Goal: Task Accomplishment & Management: Manage account settings

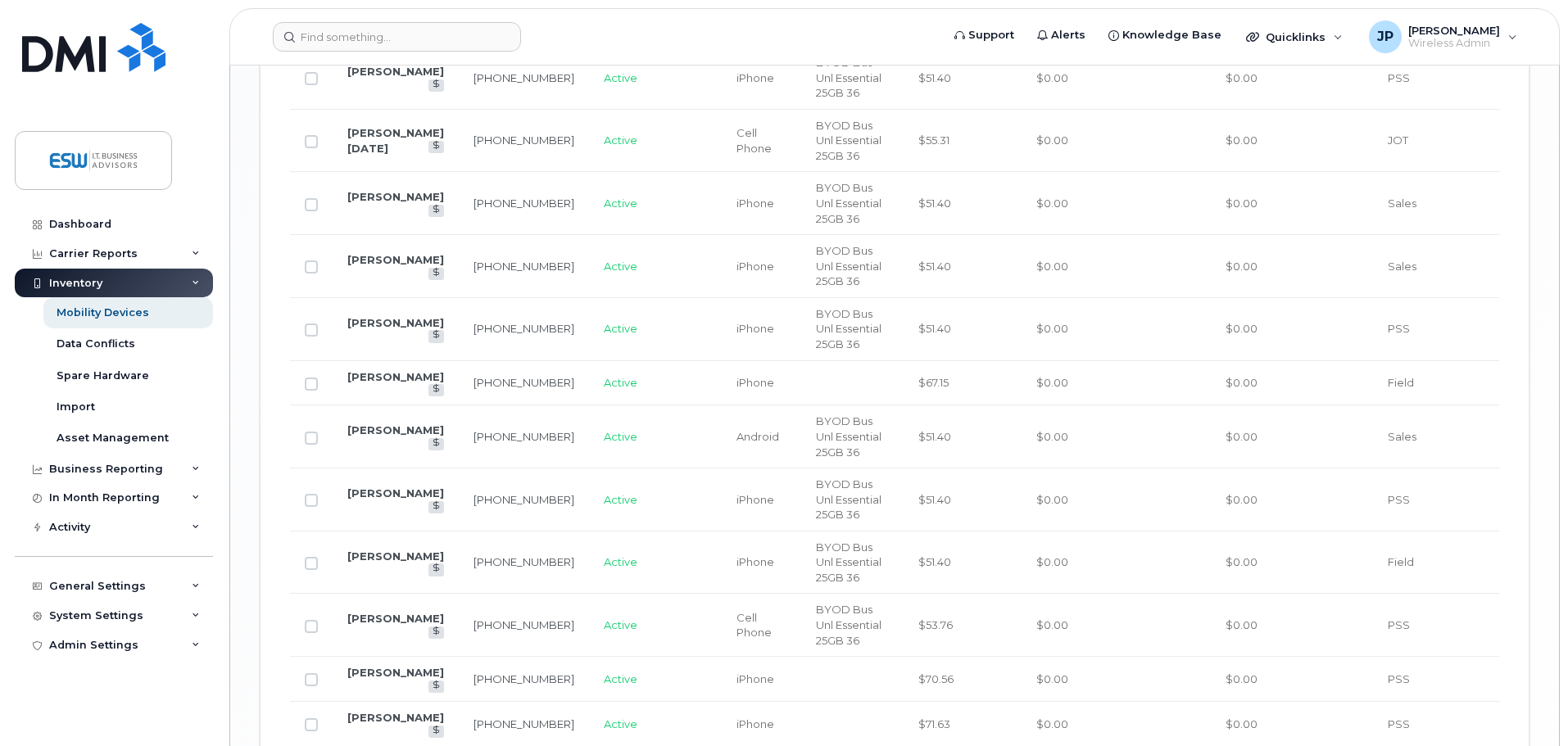
scroll to position [2701, 0]
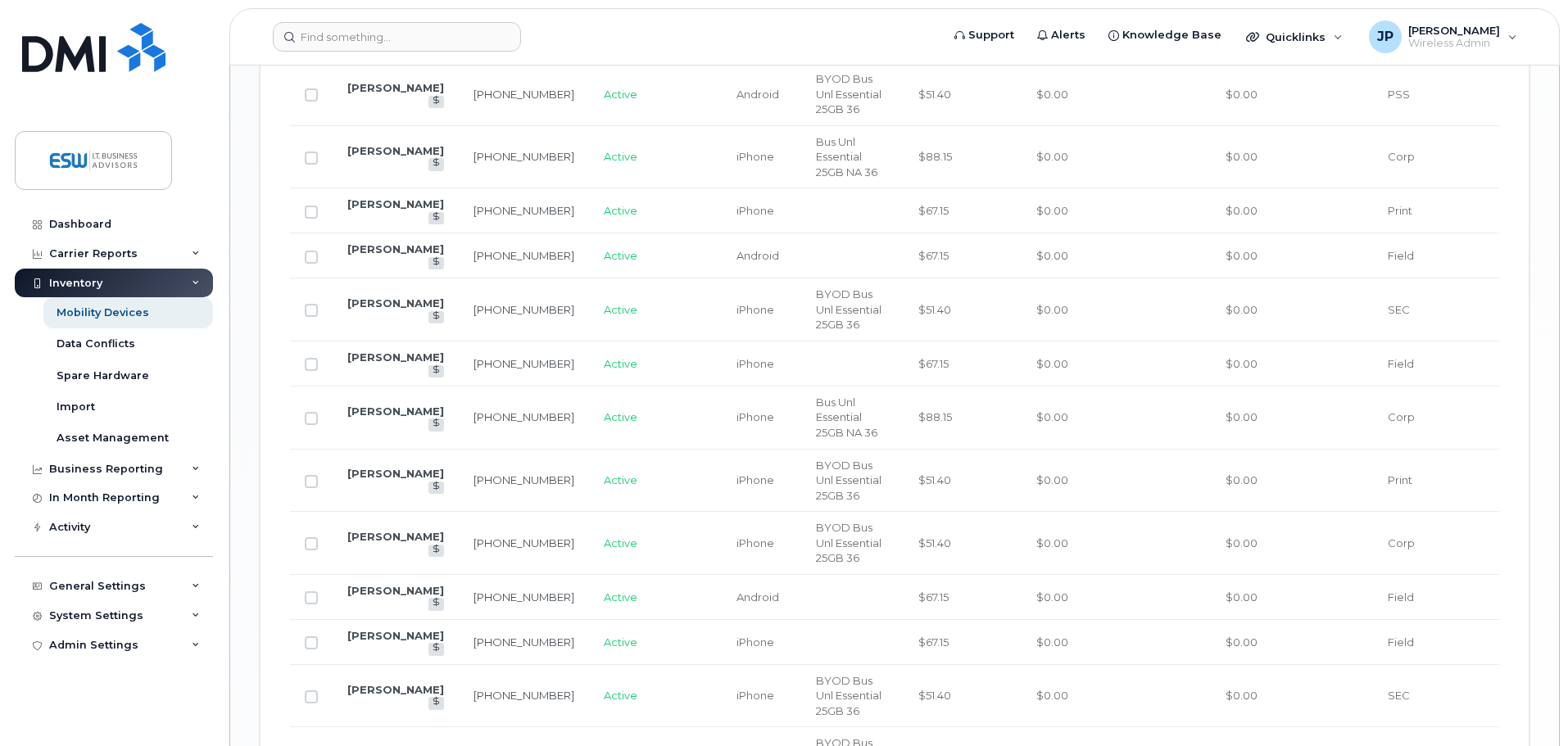
scroll to position [1096, 0]
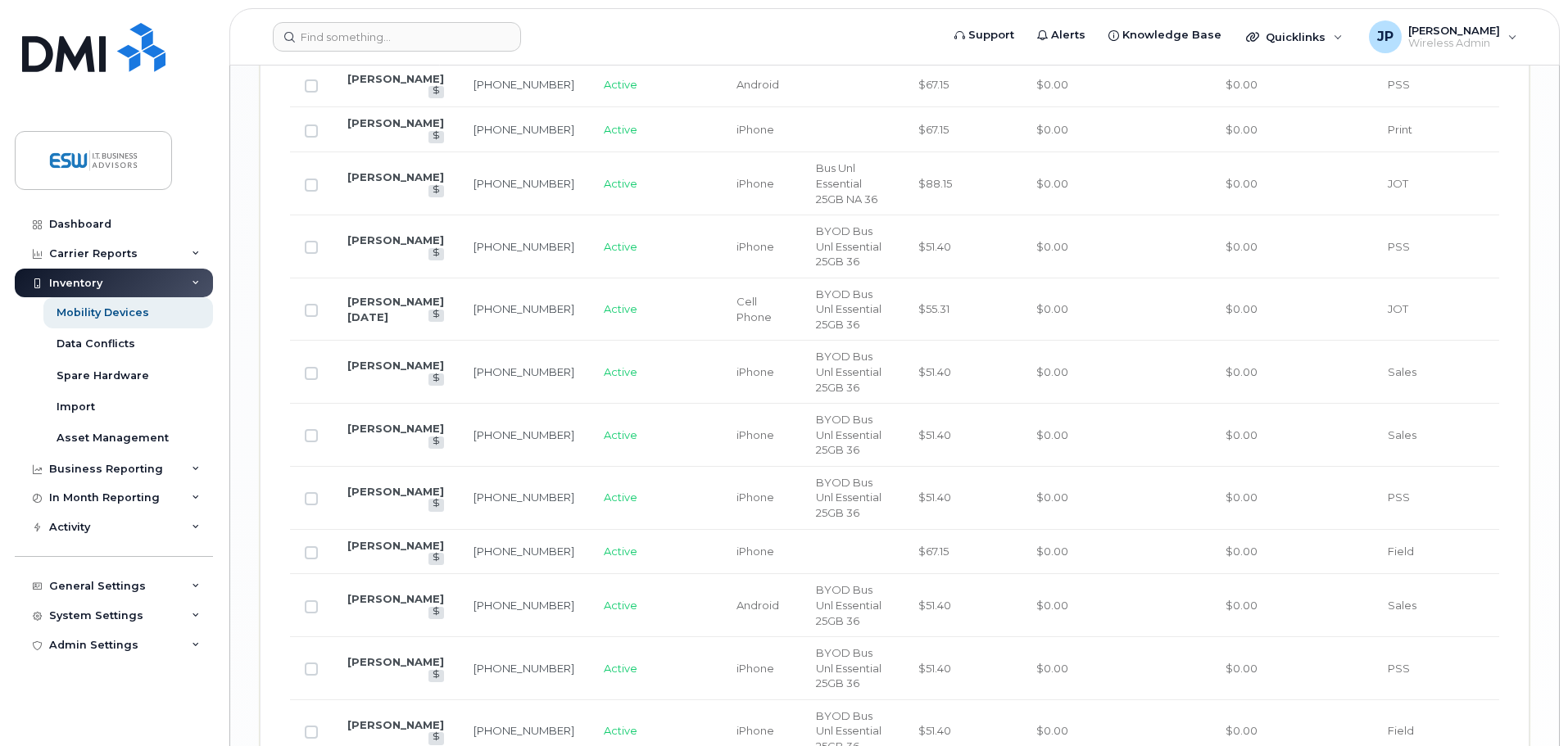
scroll to position [2618, 0]
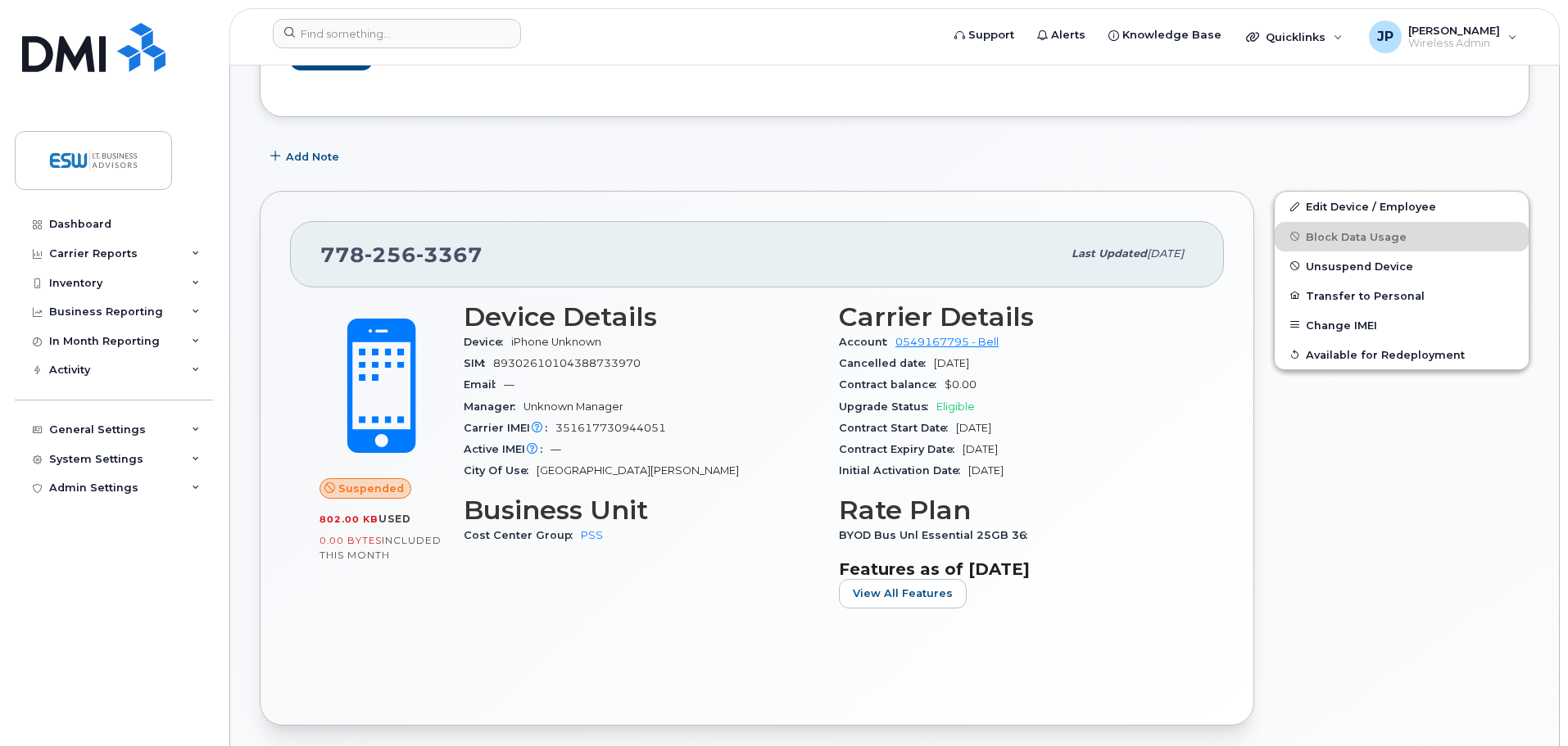
scroll to position [39, 0]
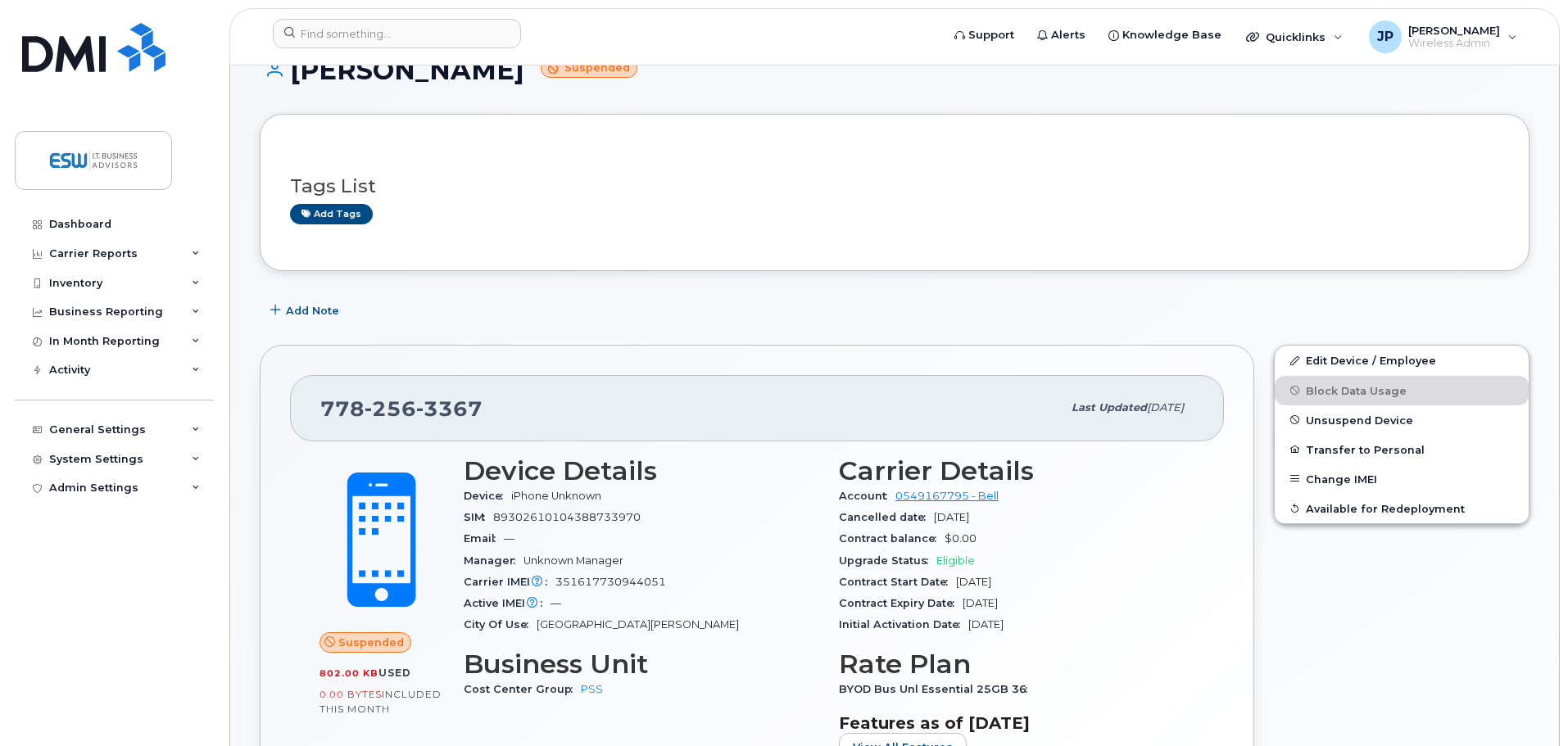
click at [352, 644] on span "Suspended" at bounding box center [370, 643] width 65 height 16
click at [328, 642] on icon at bounding box center [330, 643] width 10 height 10
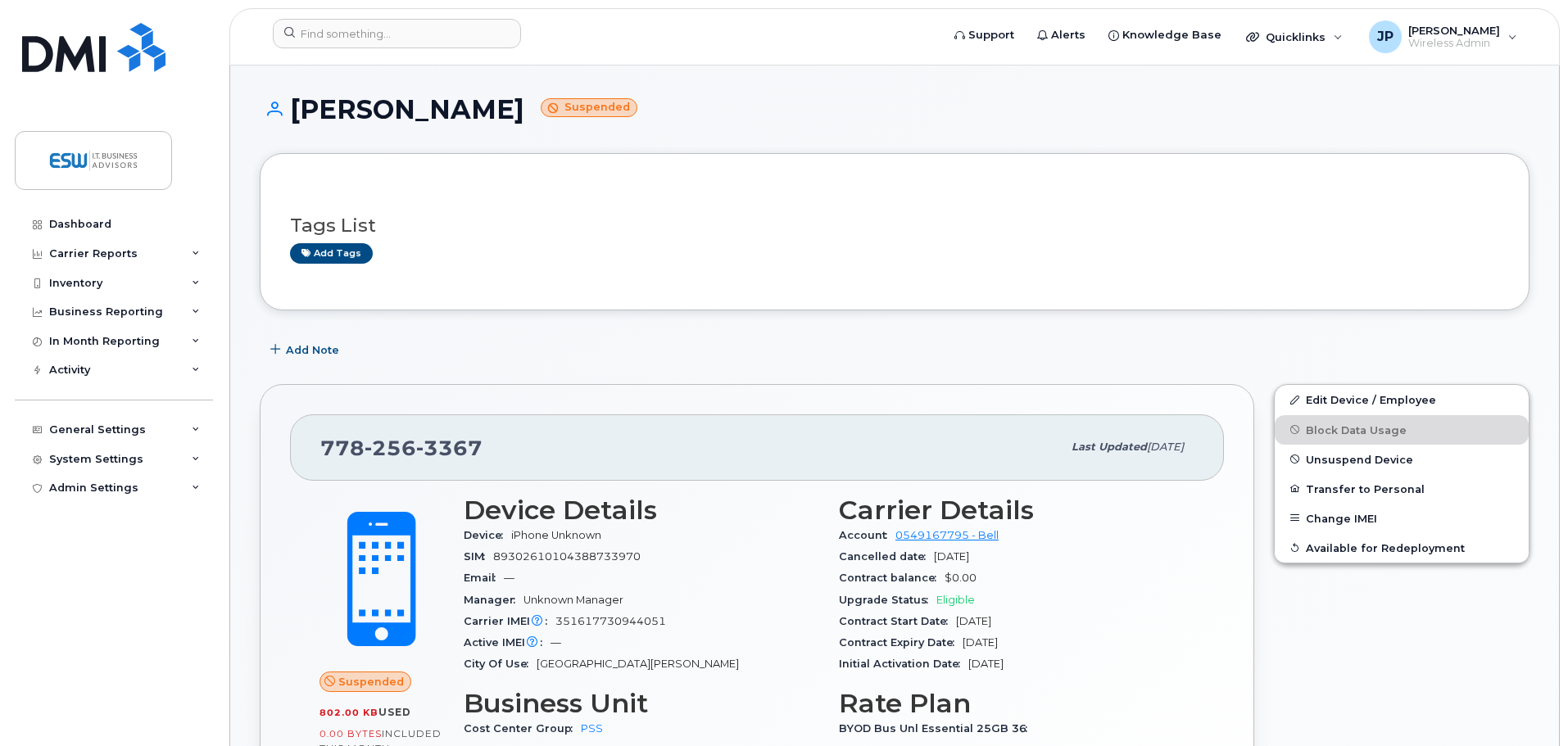
click at [541, 104] on small "Suspended" at bounding box center [589, 108] width 97 height 19
click at [338, 117] on h1 "Ryan Carr Suspended" at bounding box center [895, 109] width 1270 height 29
click at [87, 221] on div "Dashboard" at bounding box center [81, 224] width 63 height 13
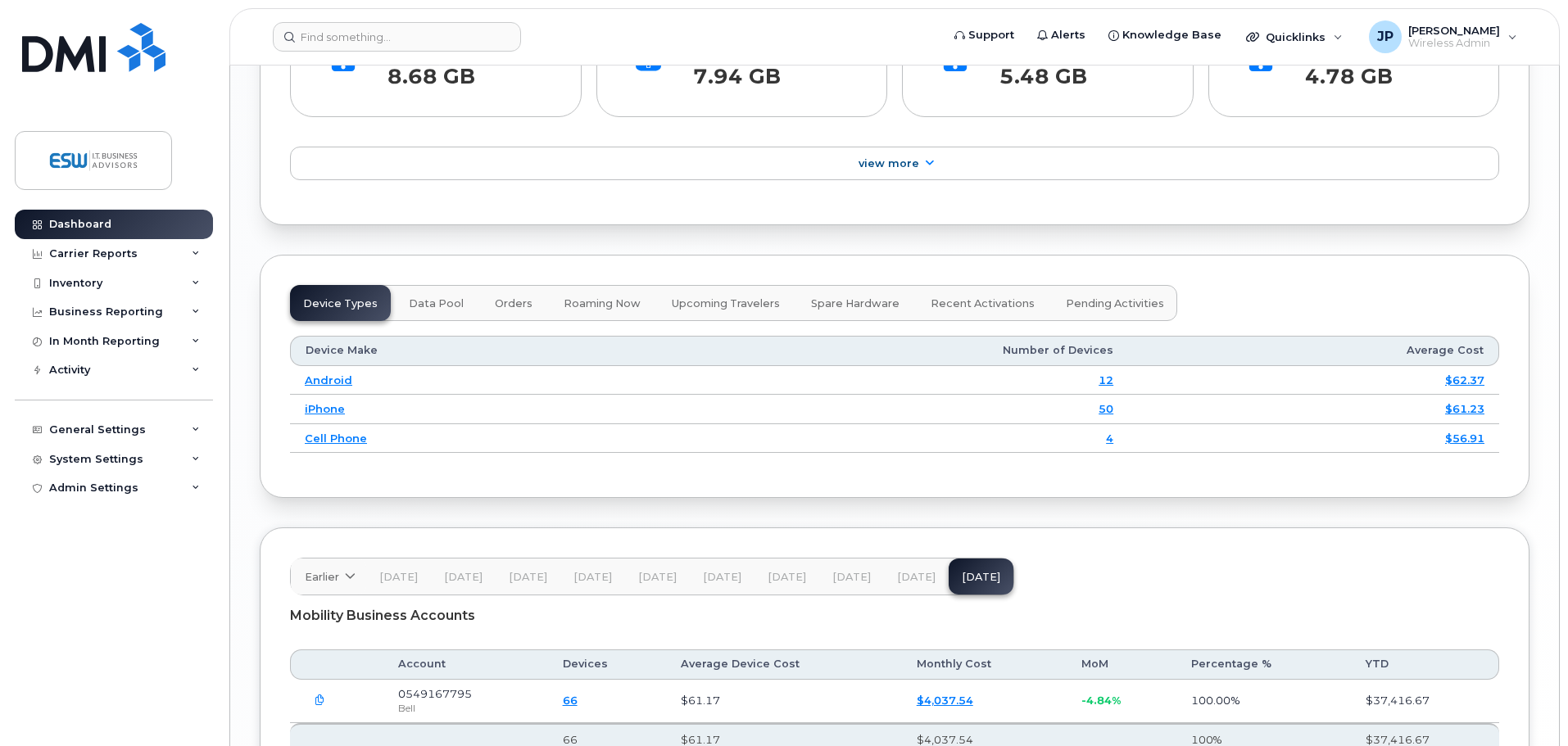
scroll to position [1883, 0]
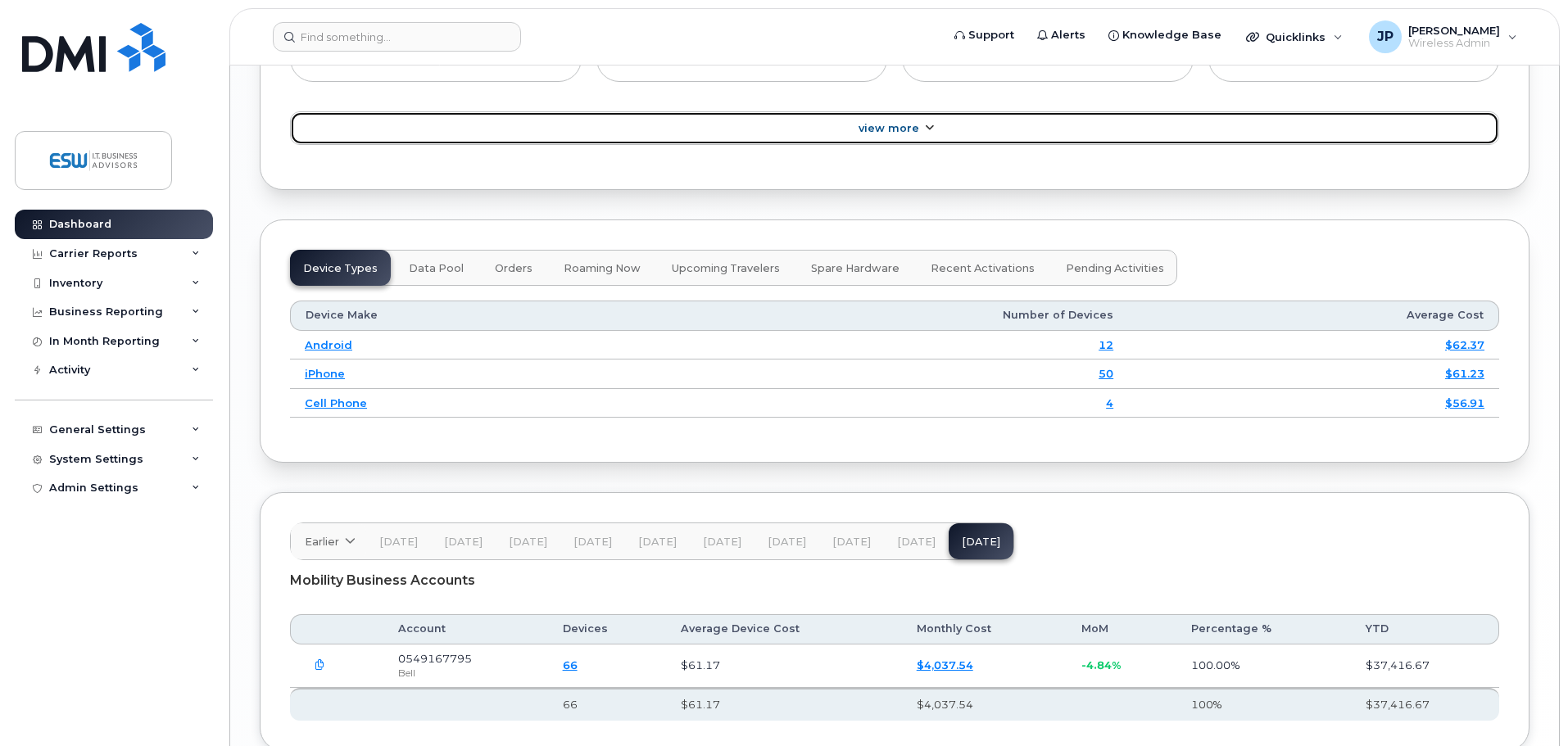
click at [909, 126] on span "View More" at bounding box center [889, 128] width 61 height 12
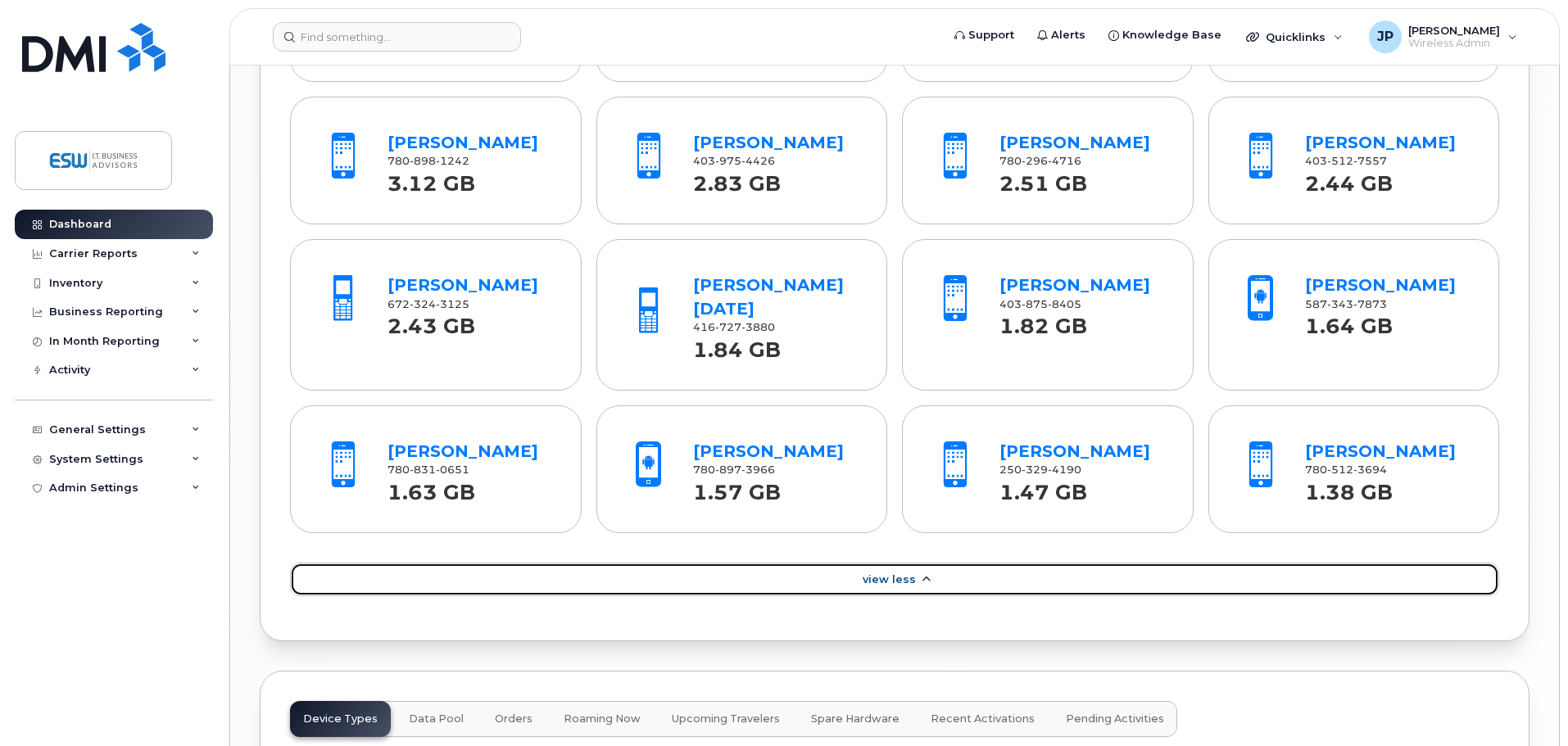
click at [882, 573] on span "View Less" at bounding box center [889, 579] width 53 height 12
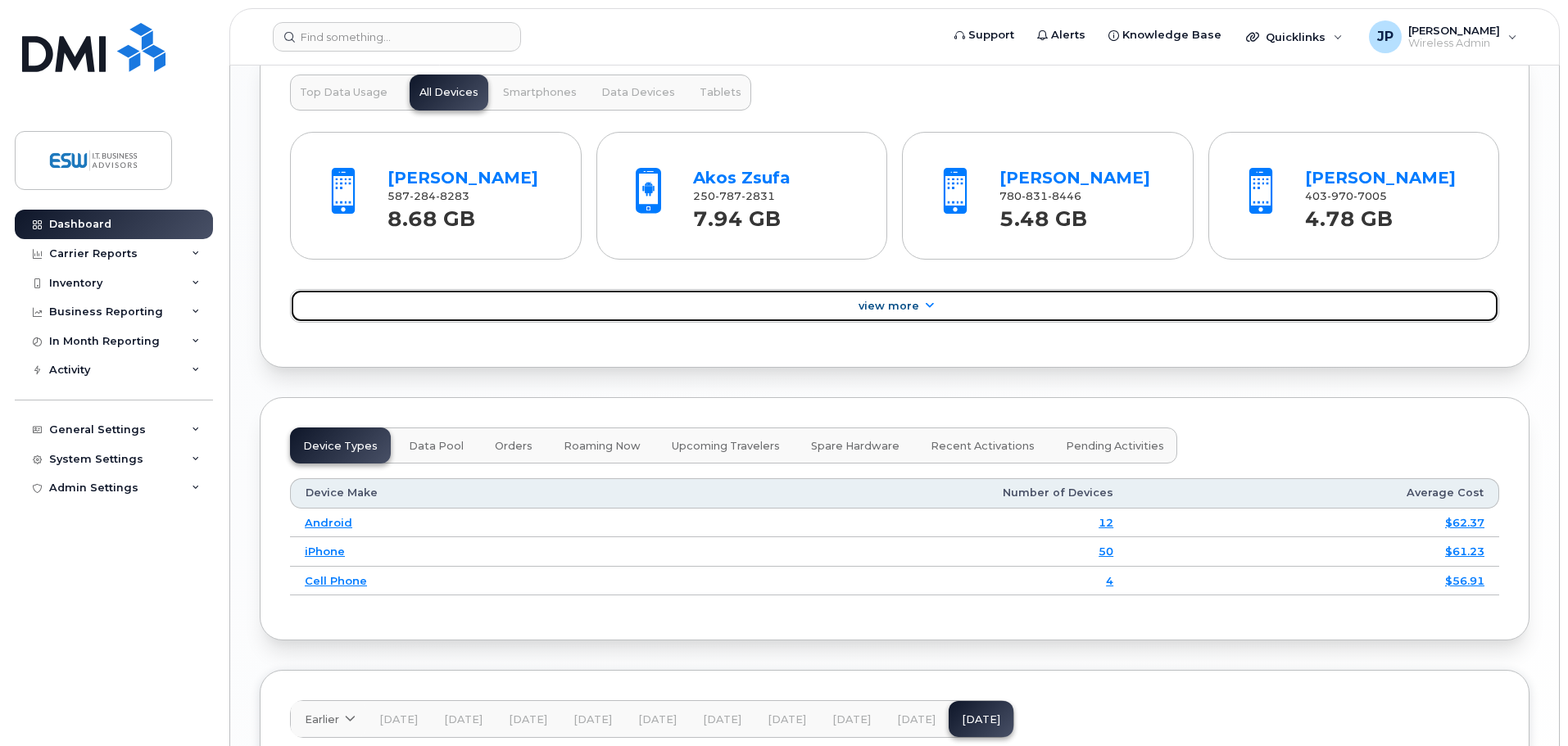
scroll to position [1668, 0]
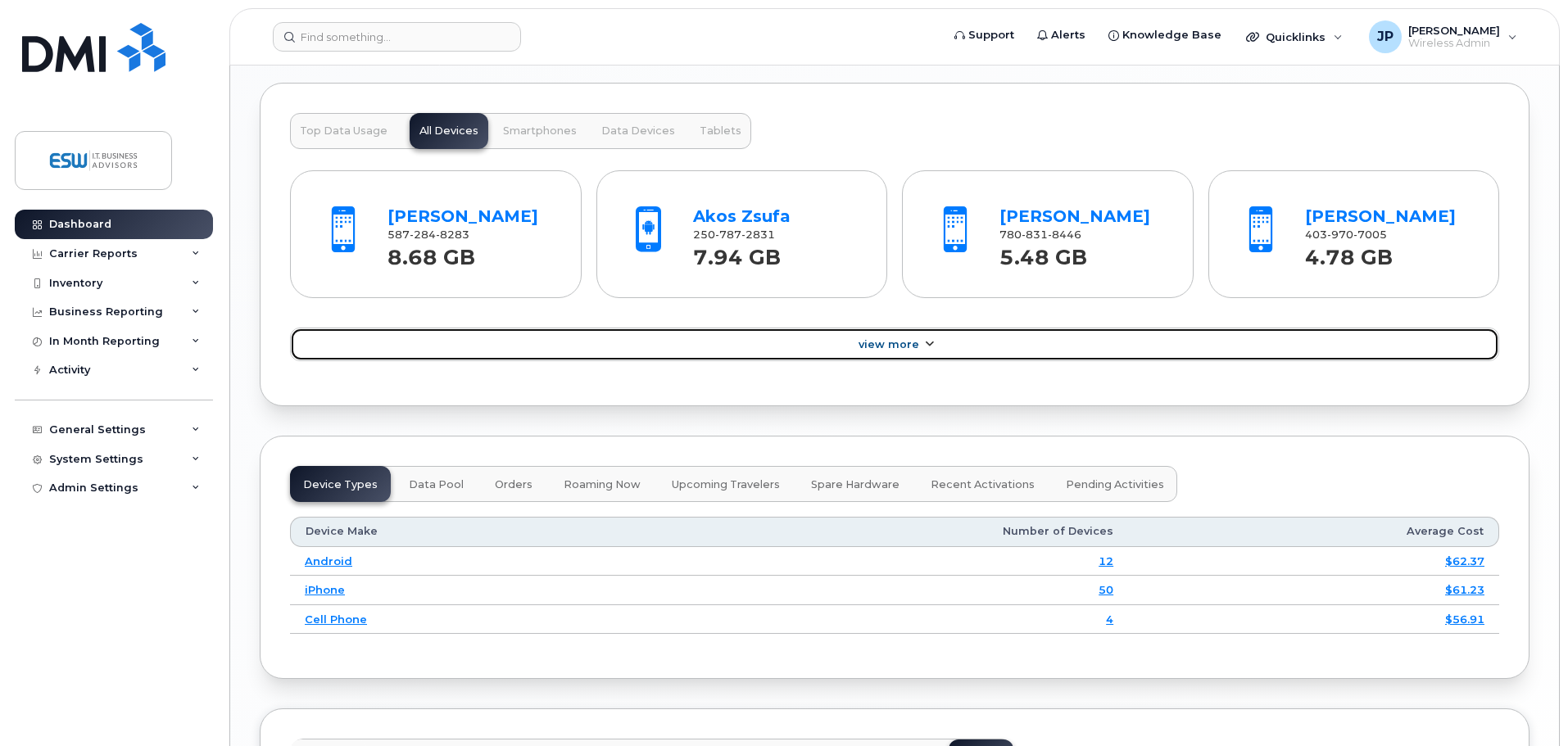
click at [879, 339] on span "View More" at bounding box center [889, 344] width 61 height 12
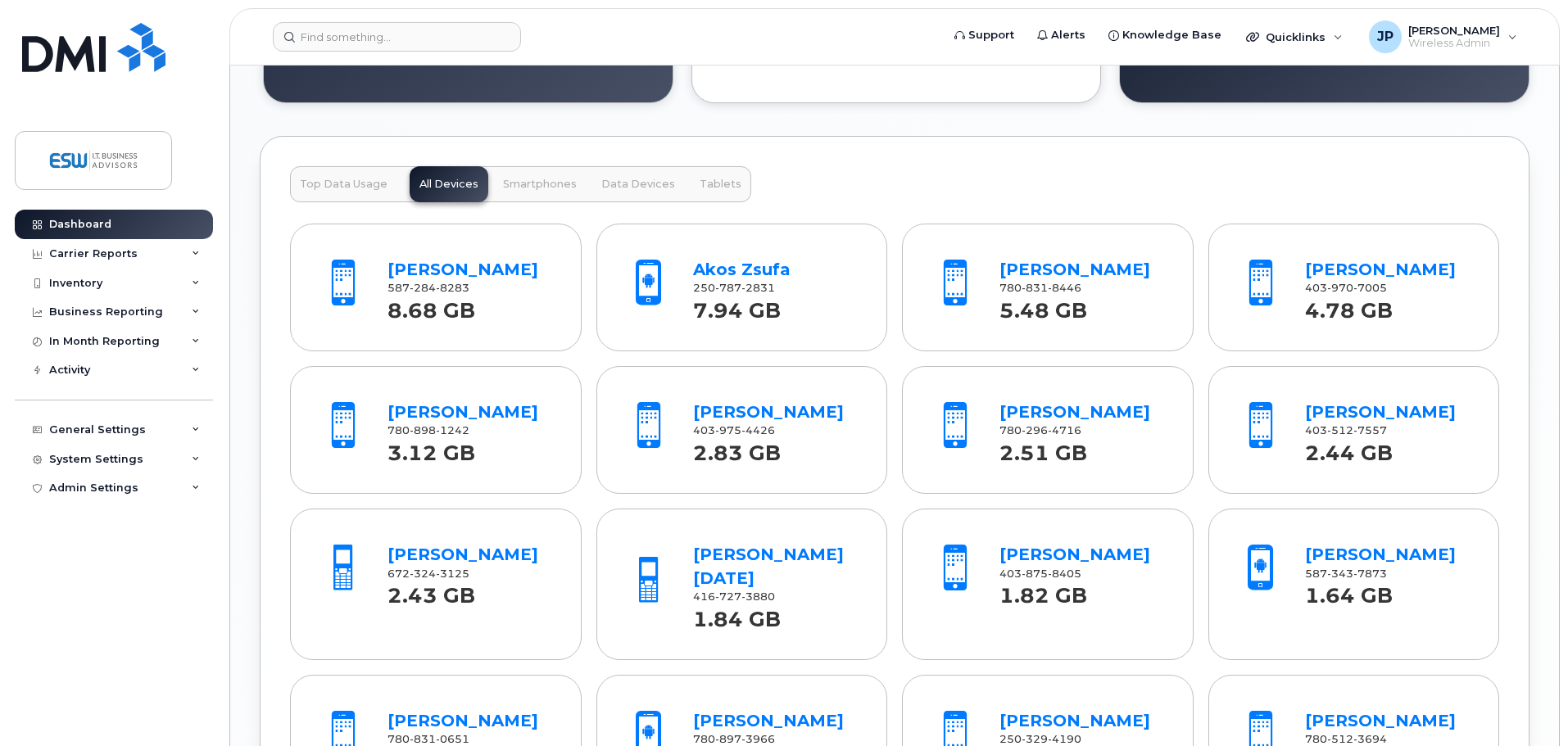
scroll to position [1586, 0]
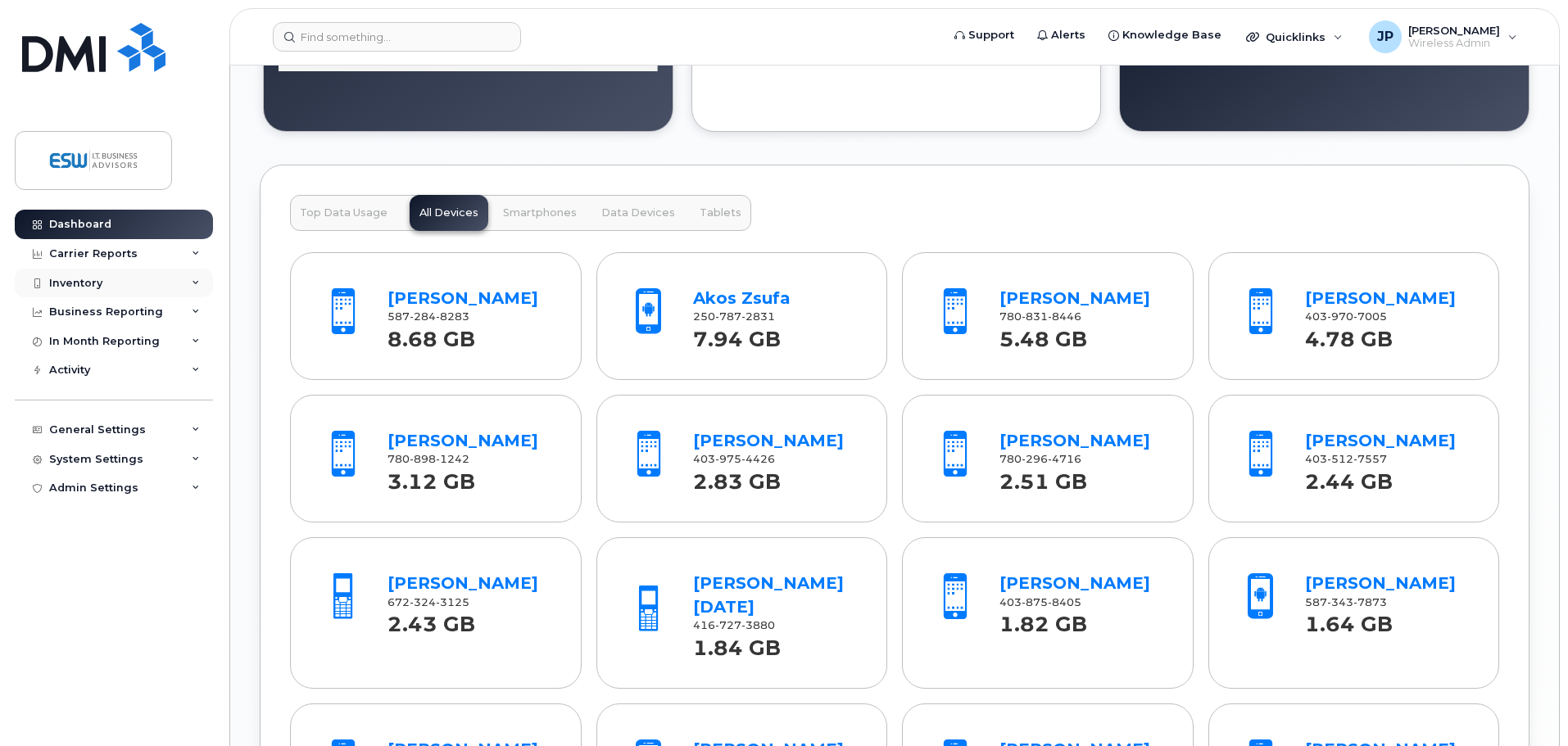
click at [102, 283] on div "Inventory" at bounding box center [114, 283] width 198 height 30
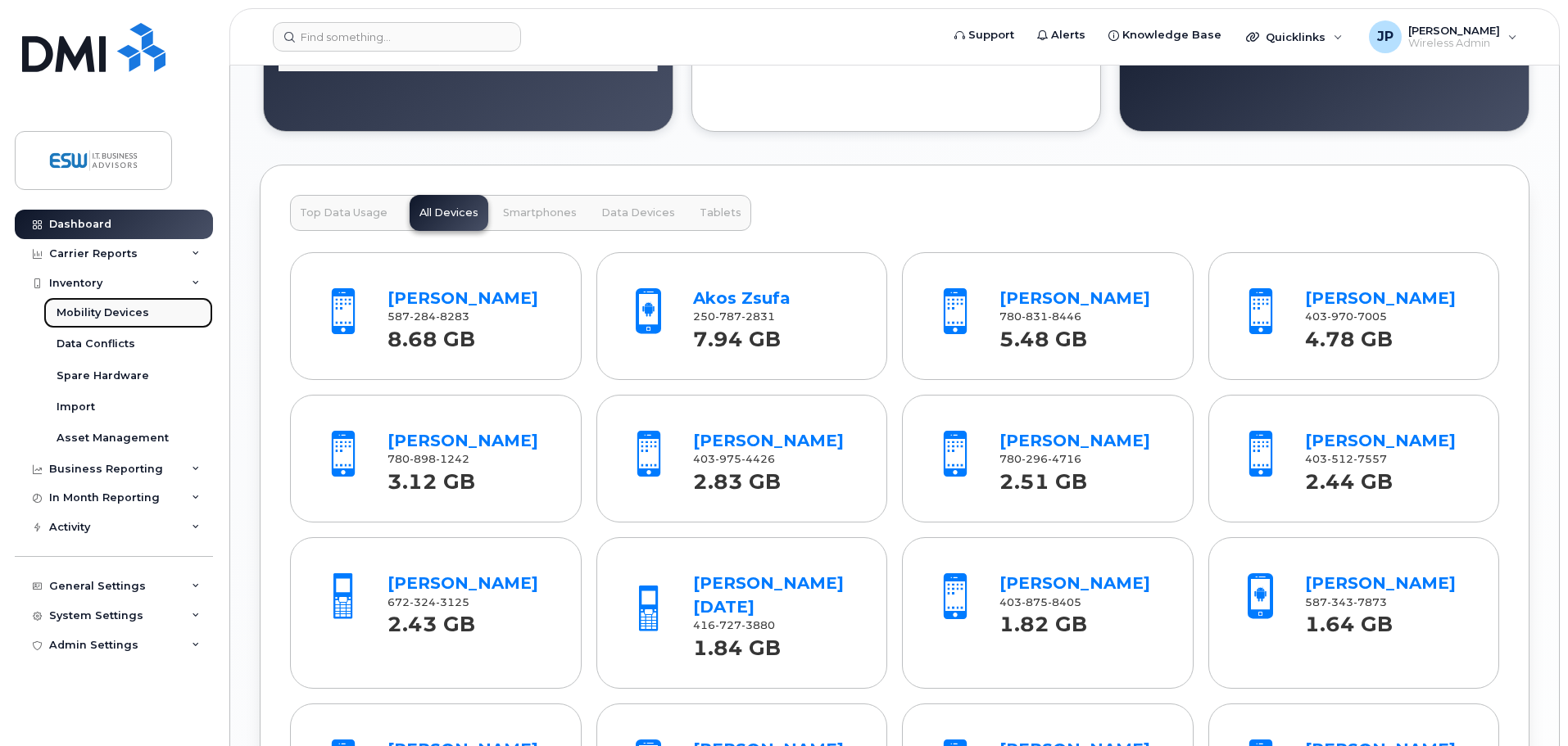
click at [110, 312] on div "Mobility Devices" at bounding box center [103, 312] width 92 height 15
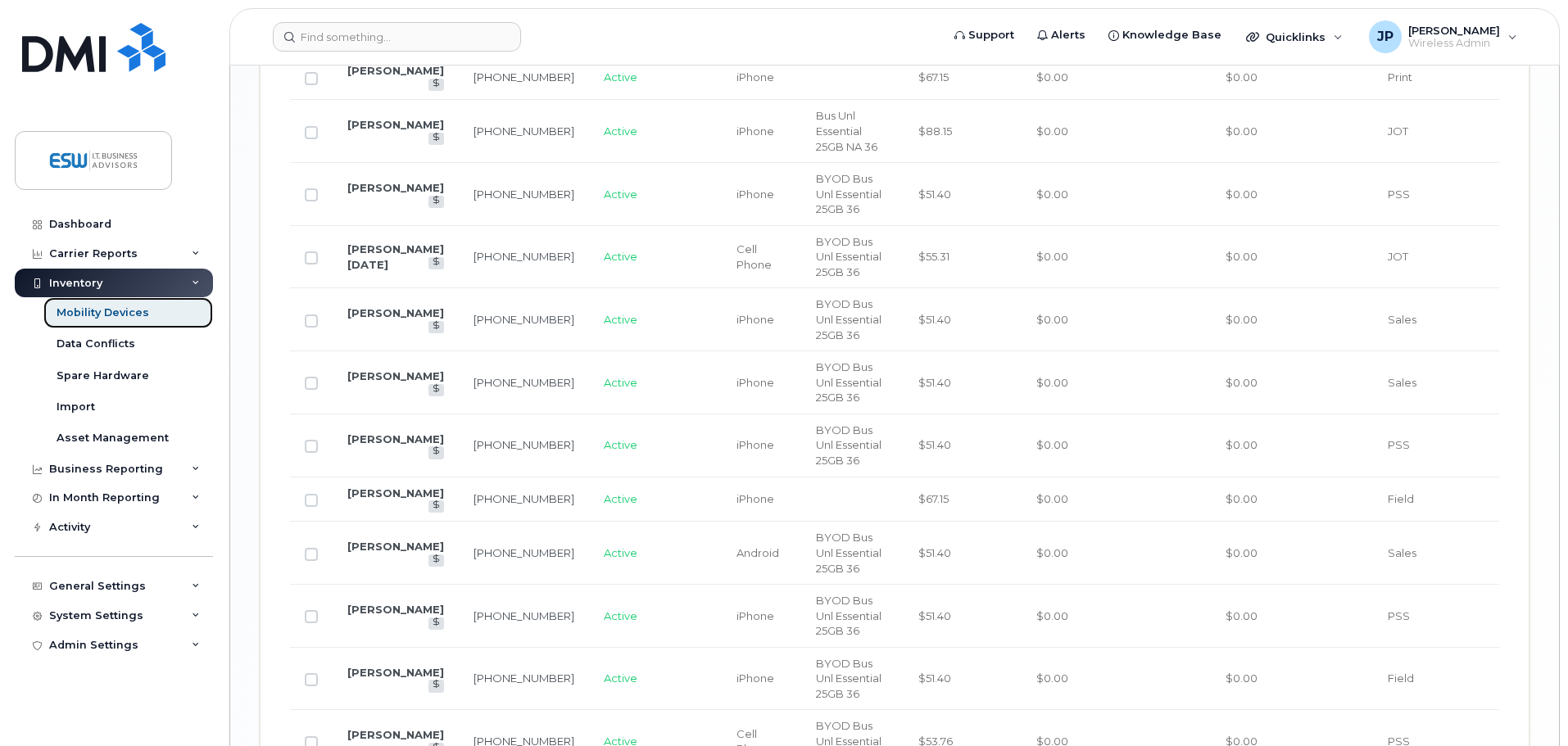
scroll to position [2701, 0]
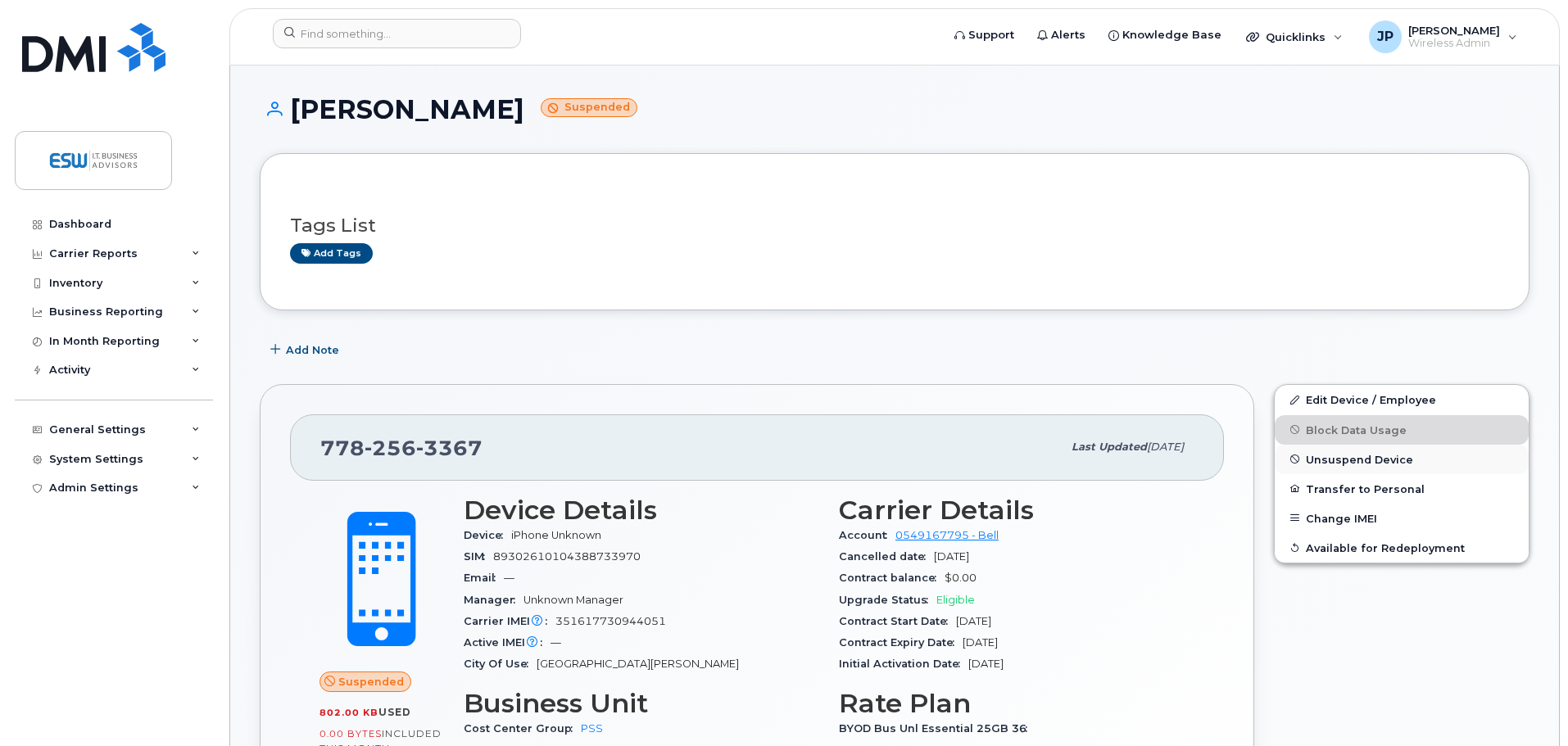
click at [1395, 458] on span "Unsuspend Device" at bounding box center [1358, 459] width 107 height 12
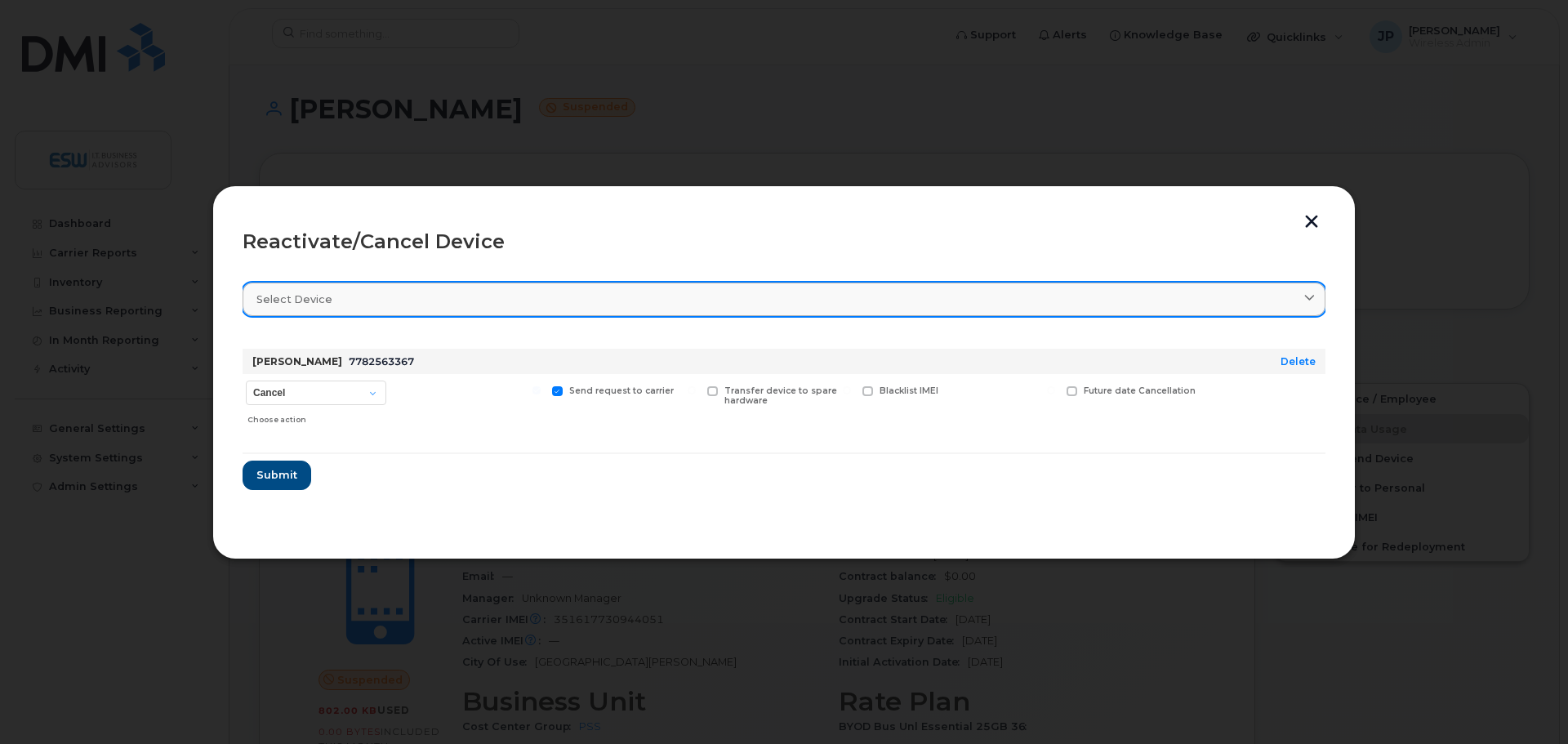
click at [396, 293] on div "Select device" at bounding box center [784, 299] width 1055 height 16
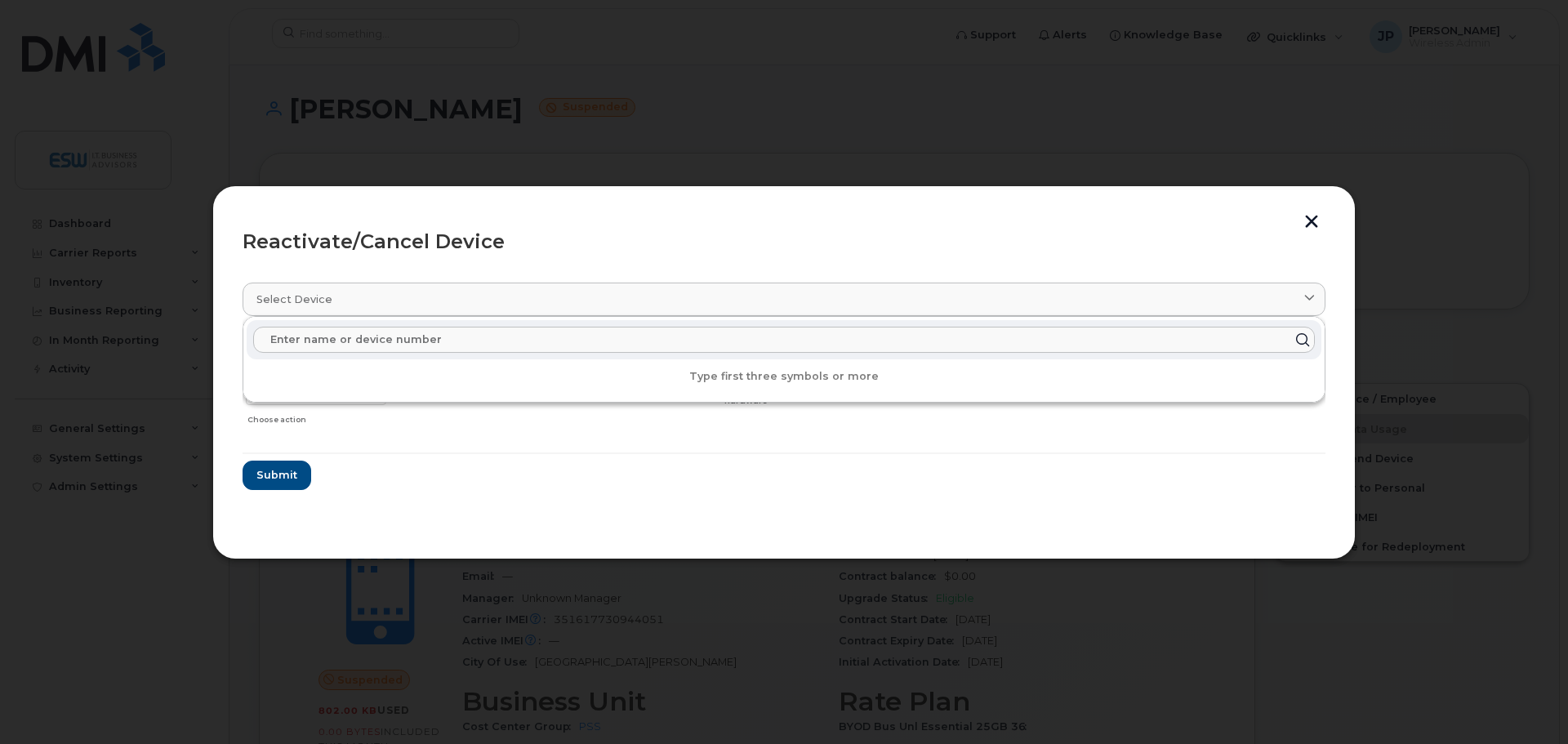
click at [429, 344] on input "text" at bounding box center [784, 340] width 1062 height 26
click at [1308, 220] on button "button" at bounding box center [1312, 224] width 24 height 17
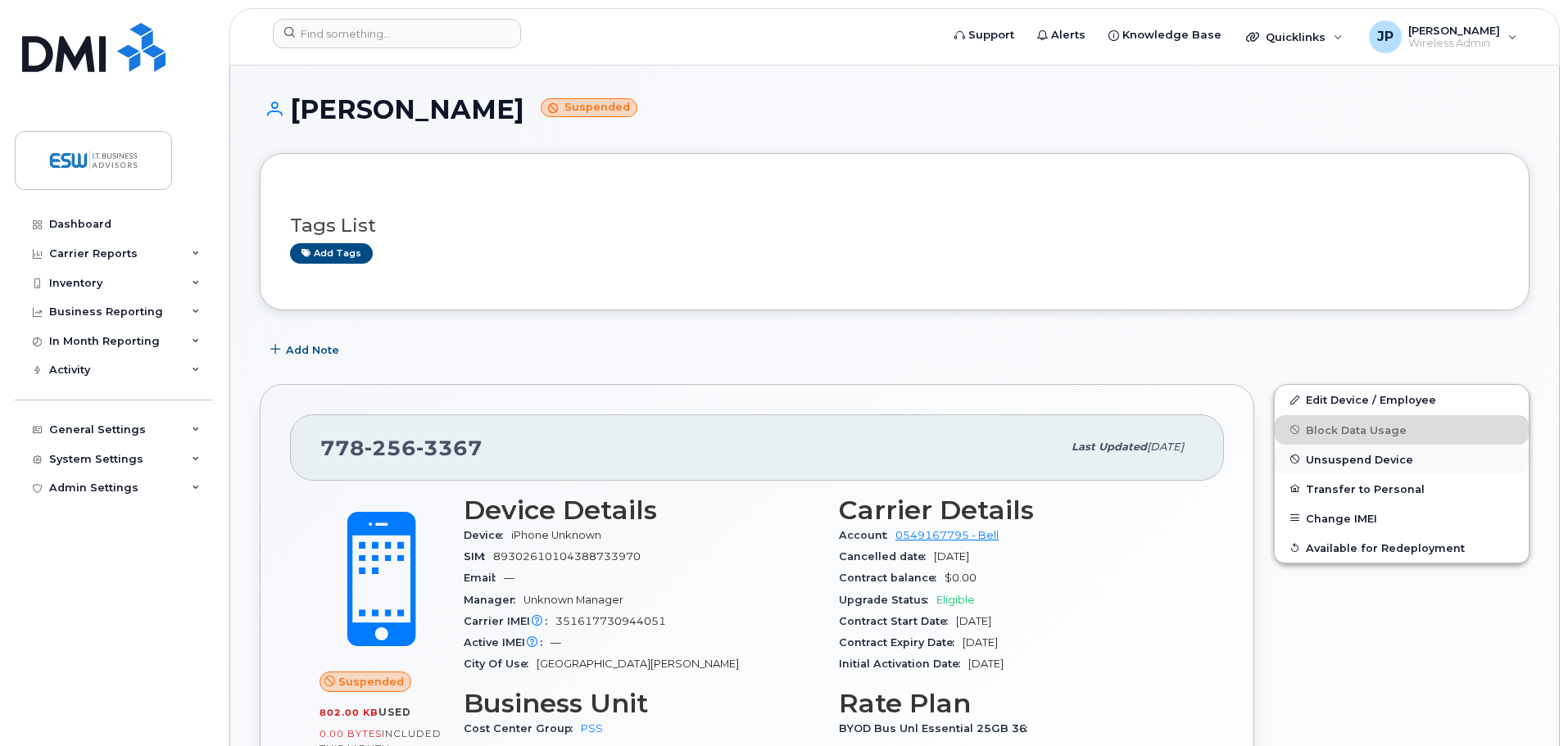
click at [1338, 456] on span "Unsuspend Device" at bounding box center [1358, 459] width 107 height 12
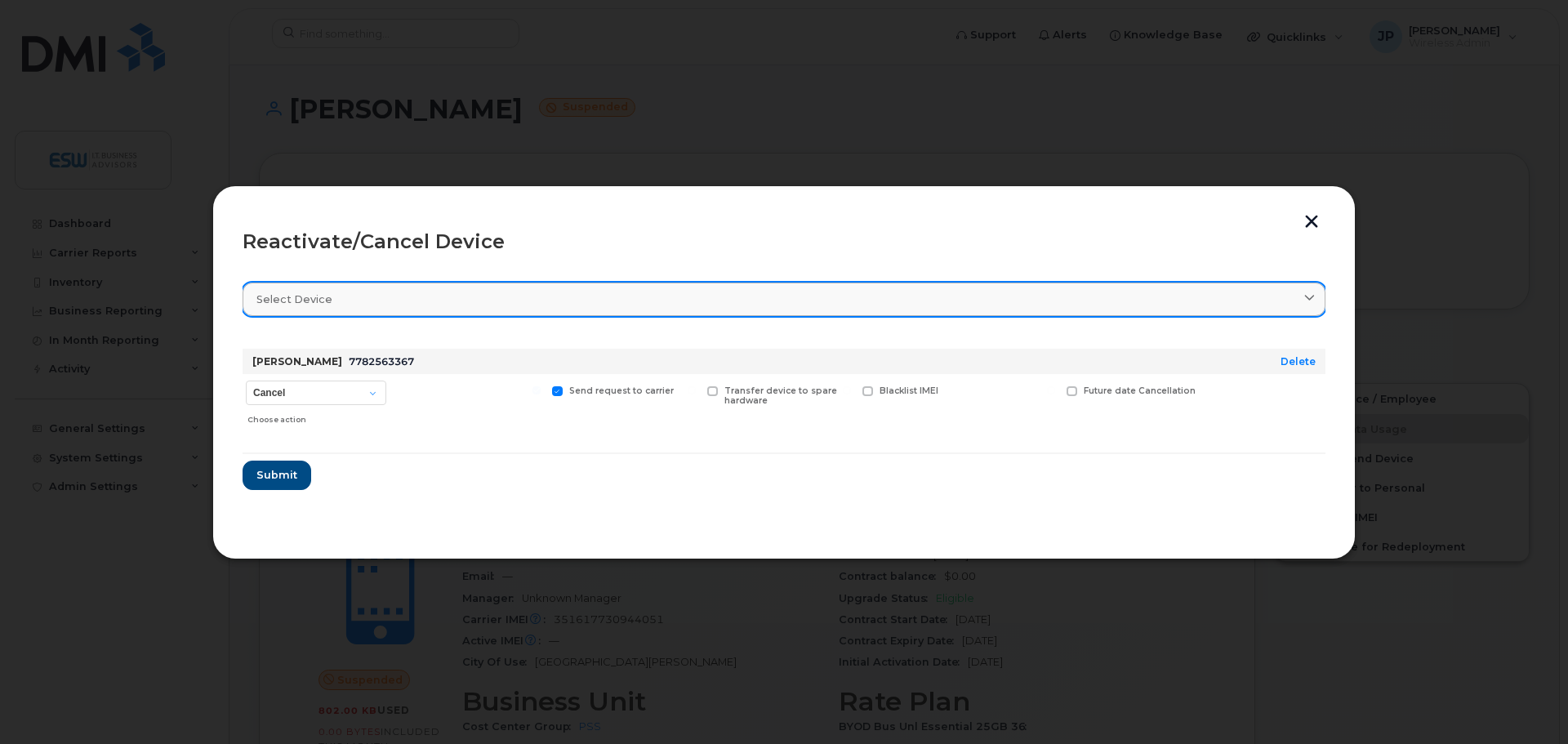
click at [366, 297] on div "Select device" at bounding box center [784, 299] width 1055 height 16
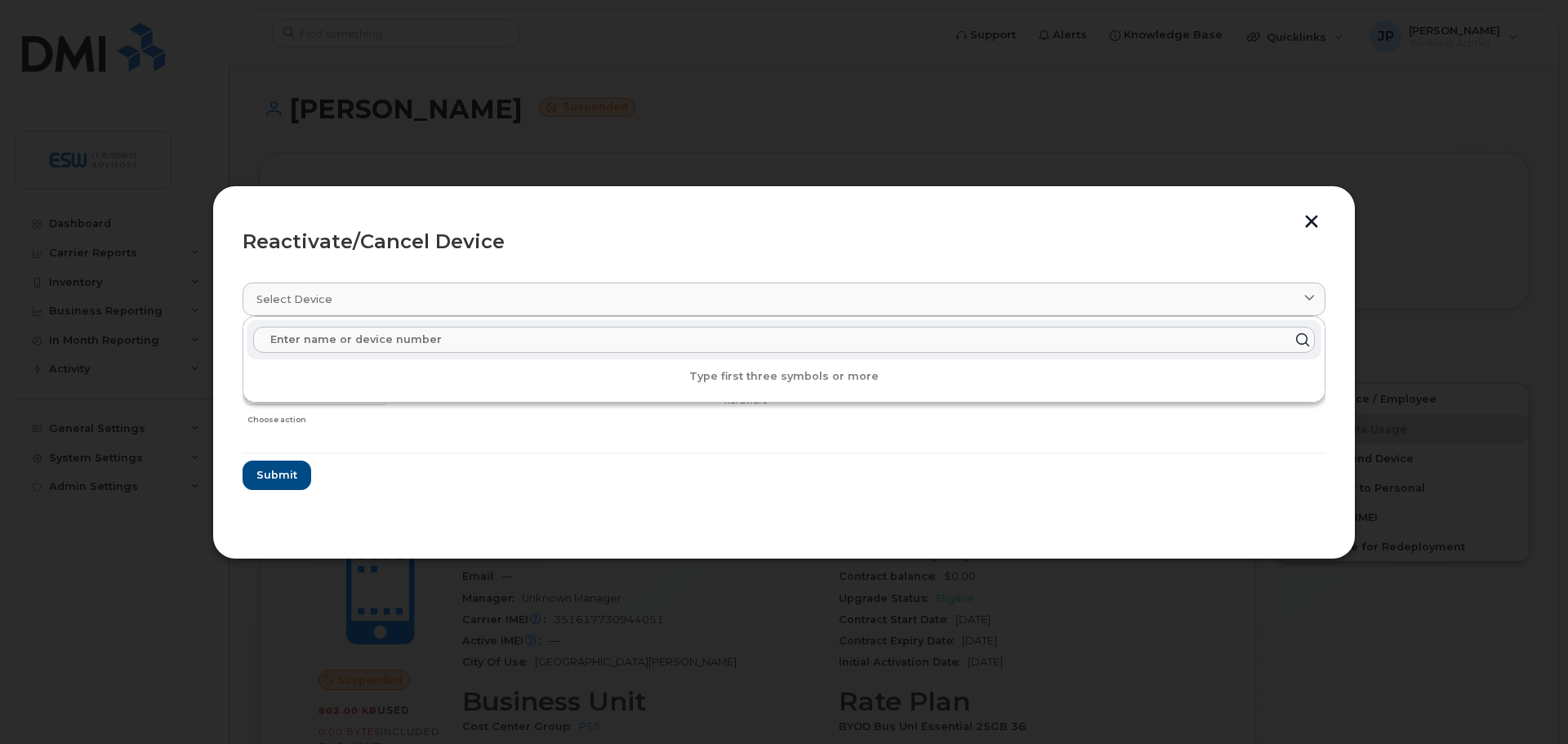
click at [358, 338] on input "text" at bounding box center [784, 340] width 1062 height 26
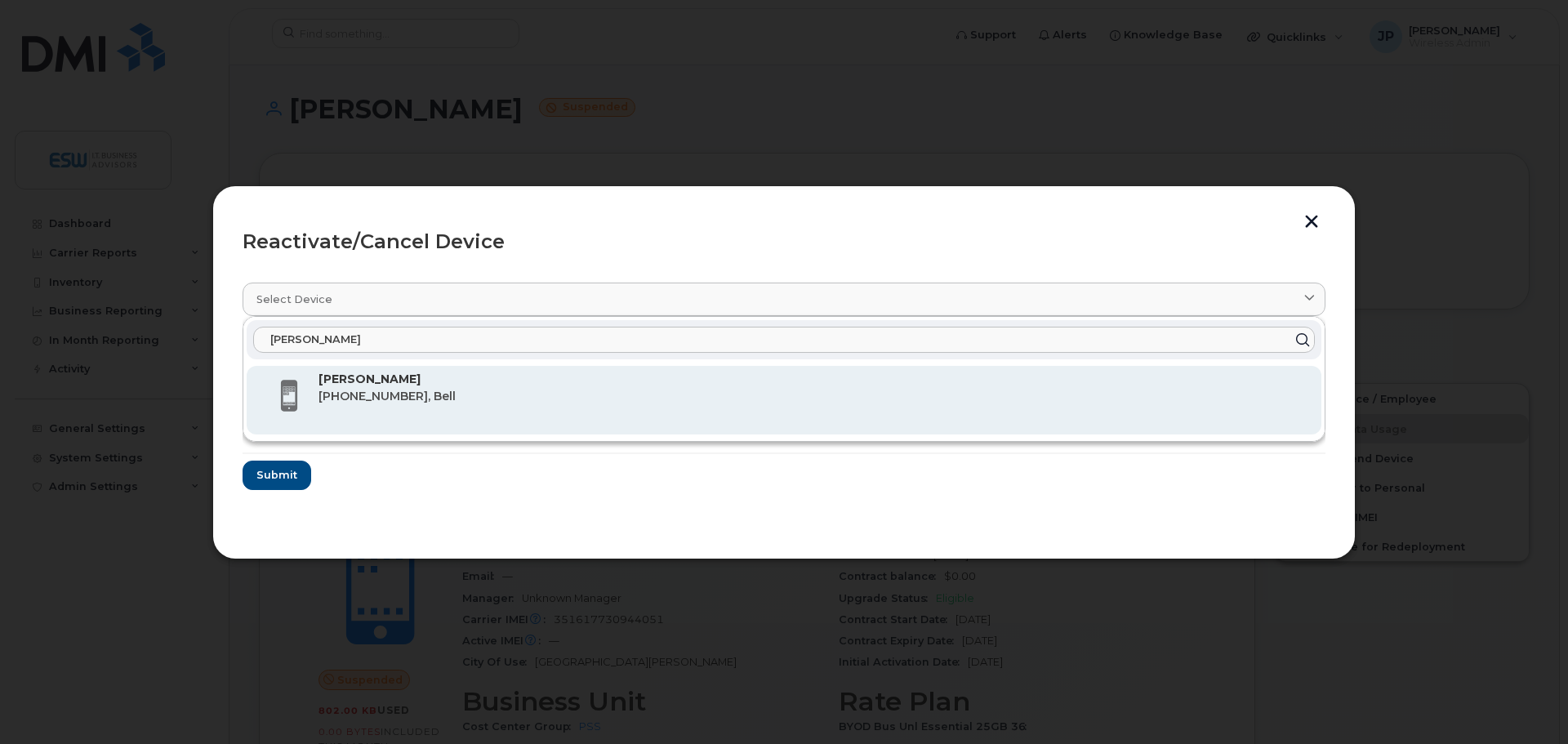
type input "[PERSON_NAME]"
click at [389, 391] on span "[PHONE_NUMBER], Bell" at bounding box center [387, 395] width 137 height 15
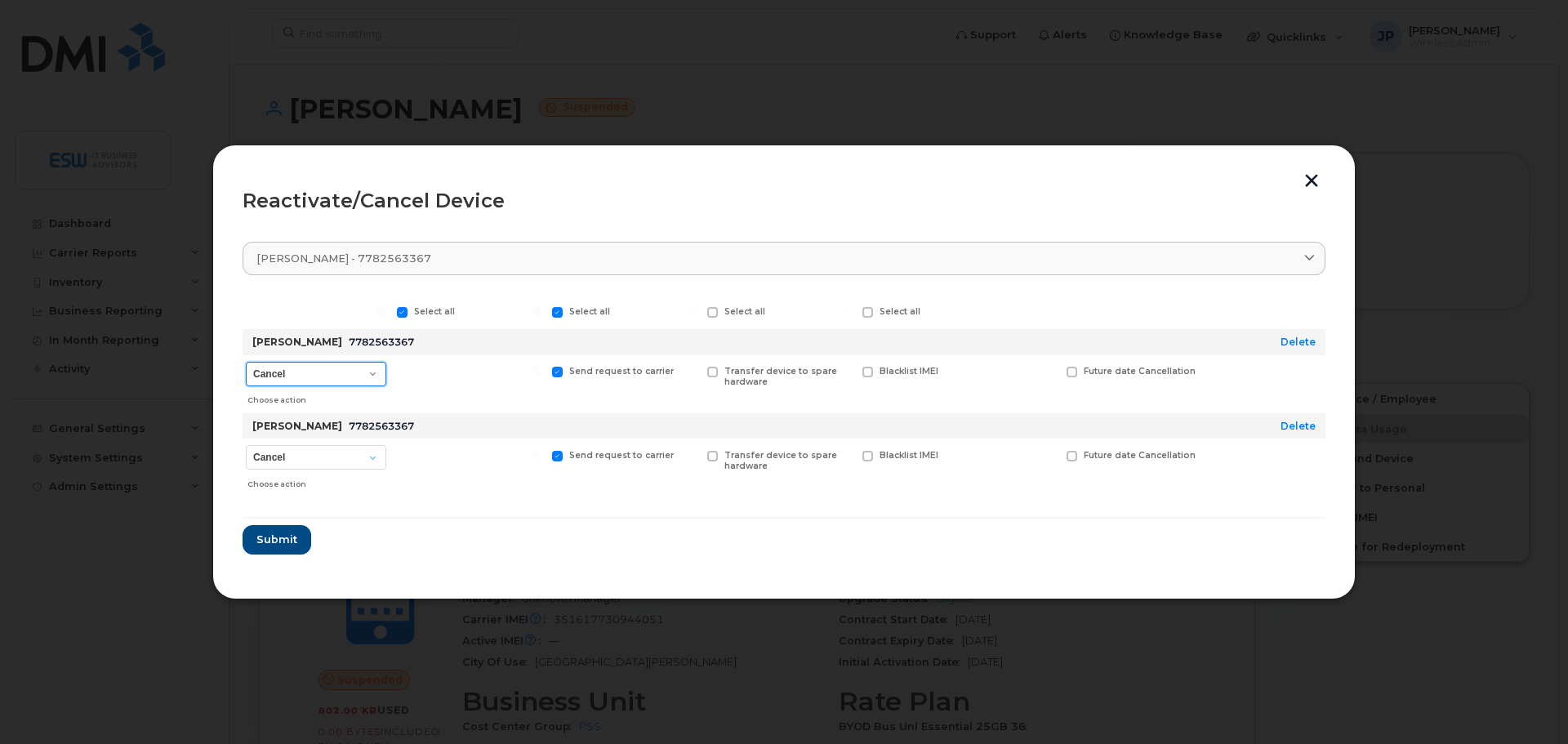
click at [373, 370] on select "Cancel Suspend - Extend Suspension Reactivate" at bounding box center [317, 374] width 140 height 24
select select "[object Object]"
click at [246, 362] on select "Cancel Suspend - Extend Suspension Reactivate" at bounding box center [317, 374] width 140 height 24
click at [372, 458] on select "Cancel Reactivate" at bounding box center [317, 457] width 140 height 24
select select "[object Object]"
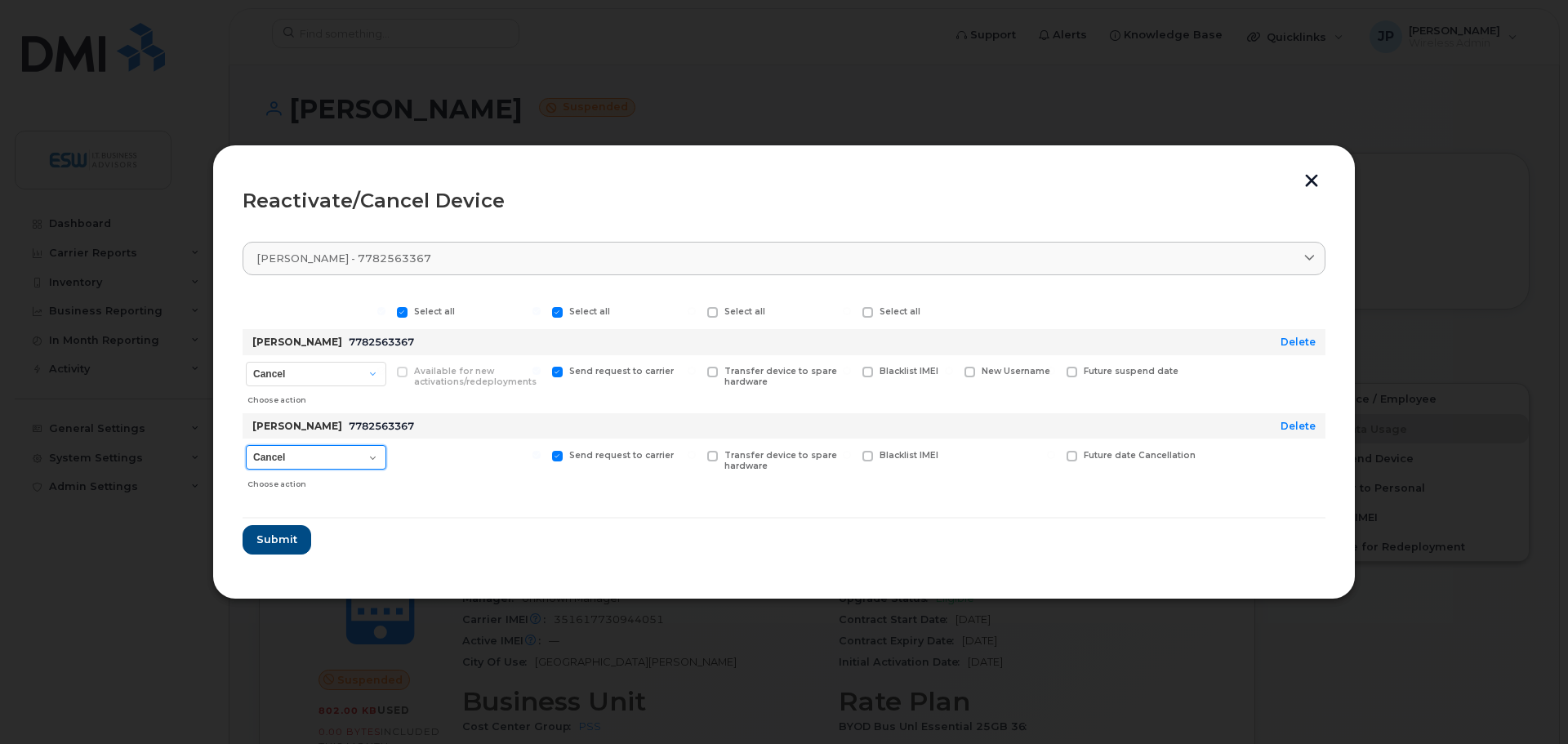
click at [246, 445] on select "Cancel Reactivate" at bounding box center [317, 457] width 140 height 24
click at [1309, 181] on button "button" at bounding box center [1312, 183] width 24 height 17
